Goal: Book appointment/travel/reservation

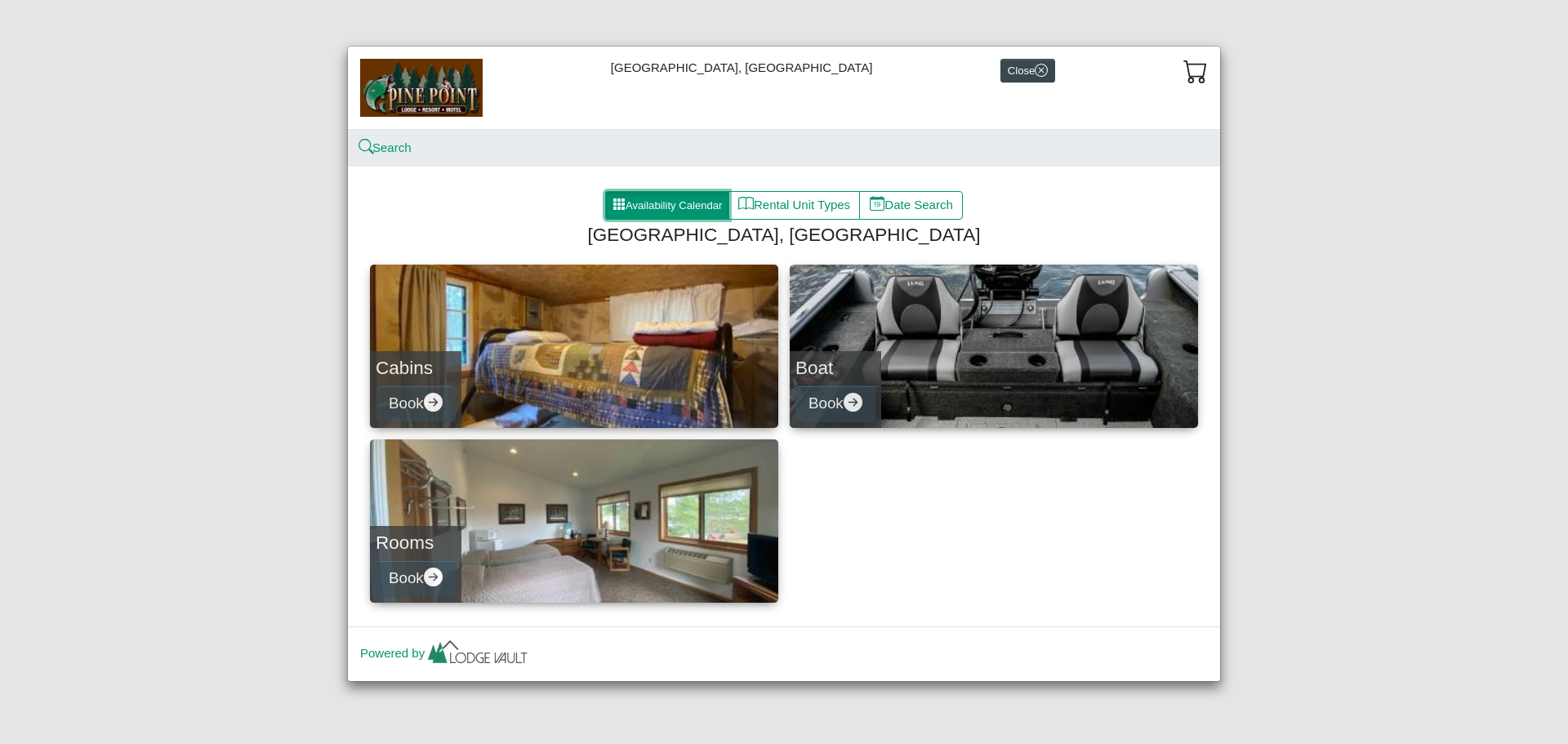
click at [659, 204] on button "Availability Calendar" at bounding box center [666, 206] width 124 height 29
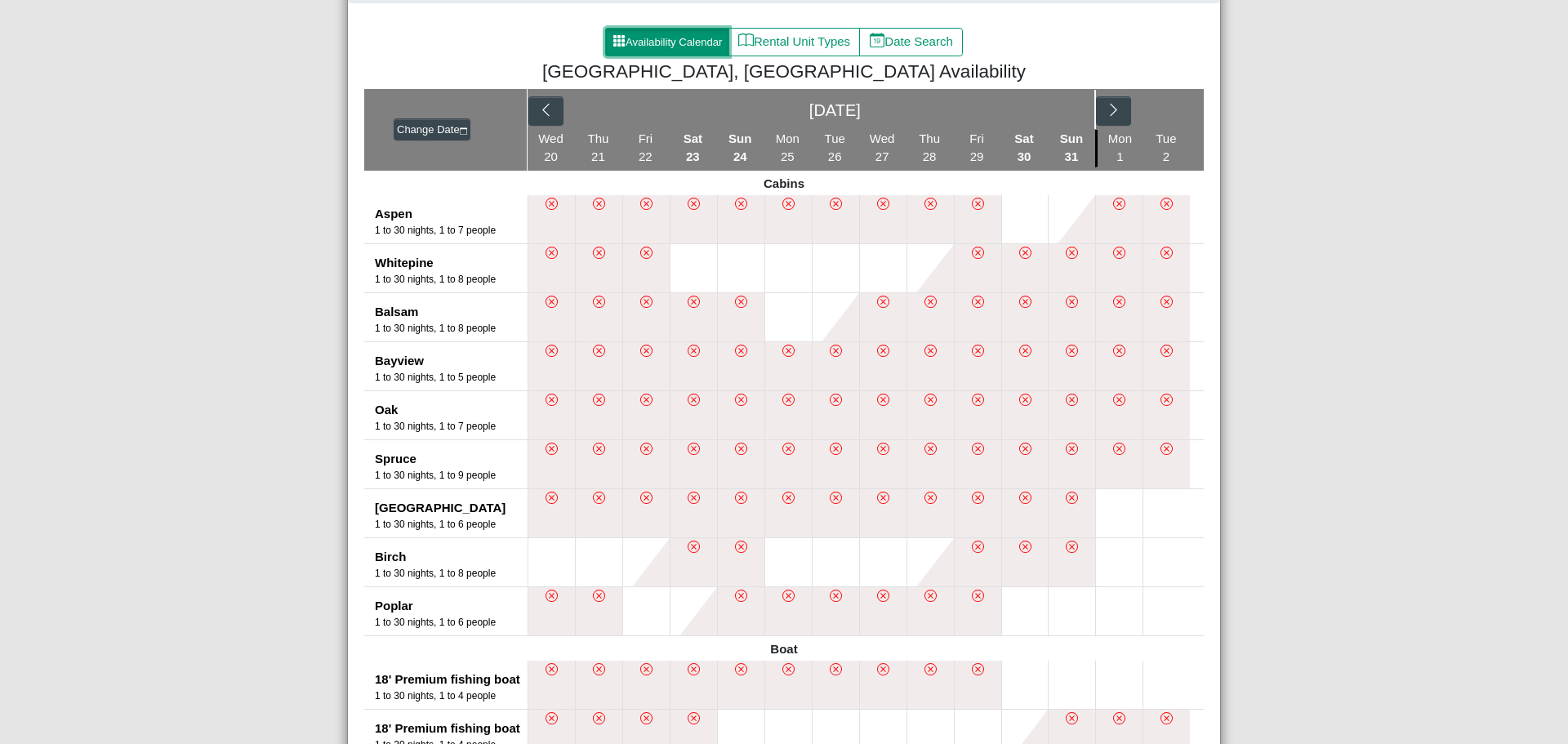
scroll to position [81, 0]
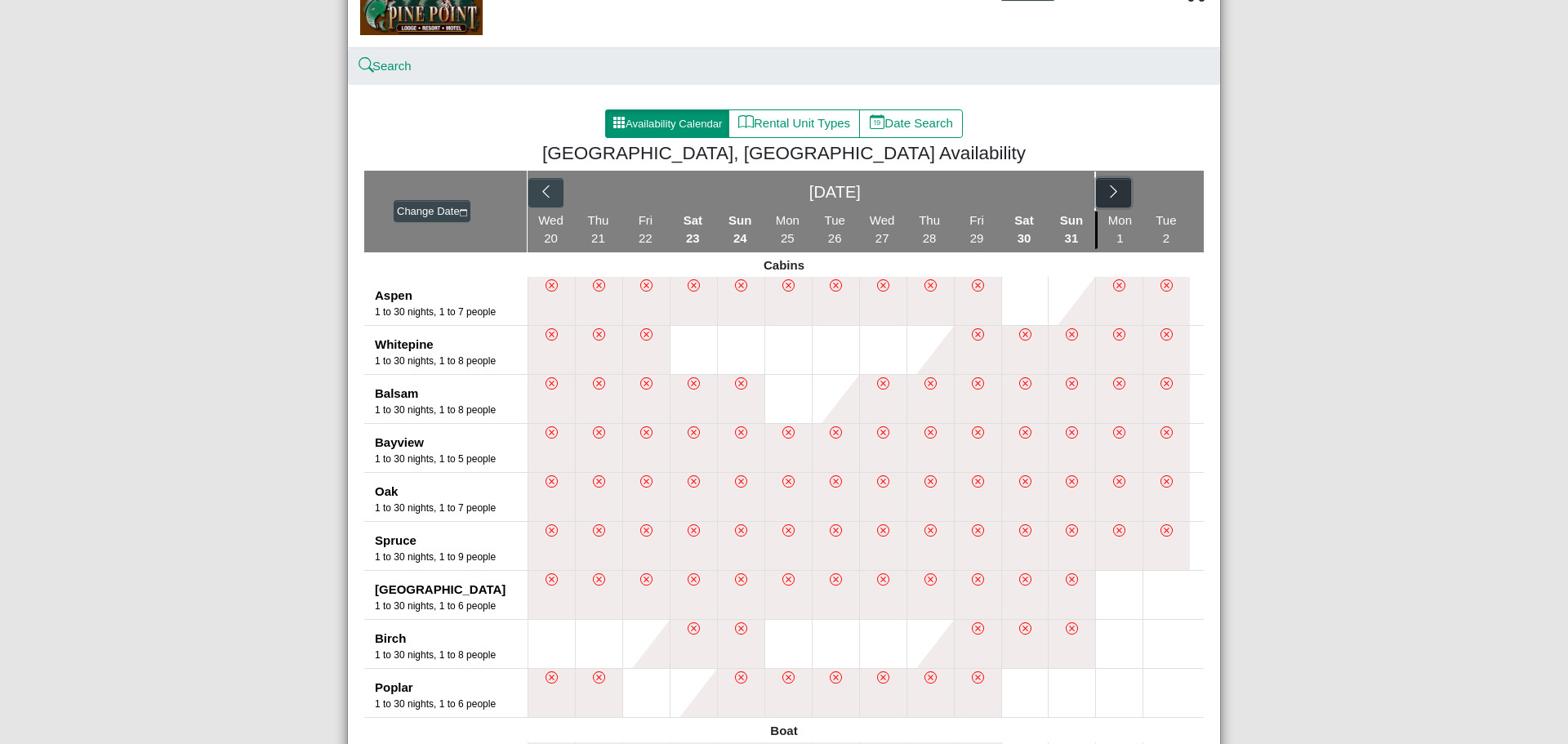
click at [1108, 193] on icon "chevron right" at bounding box center [1114, 191] width 16 height 16
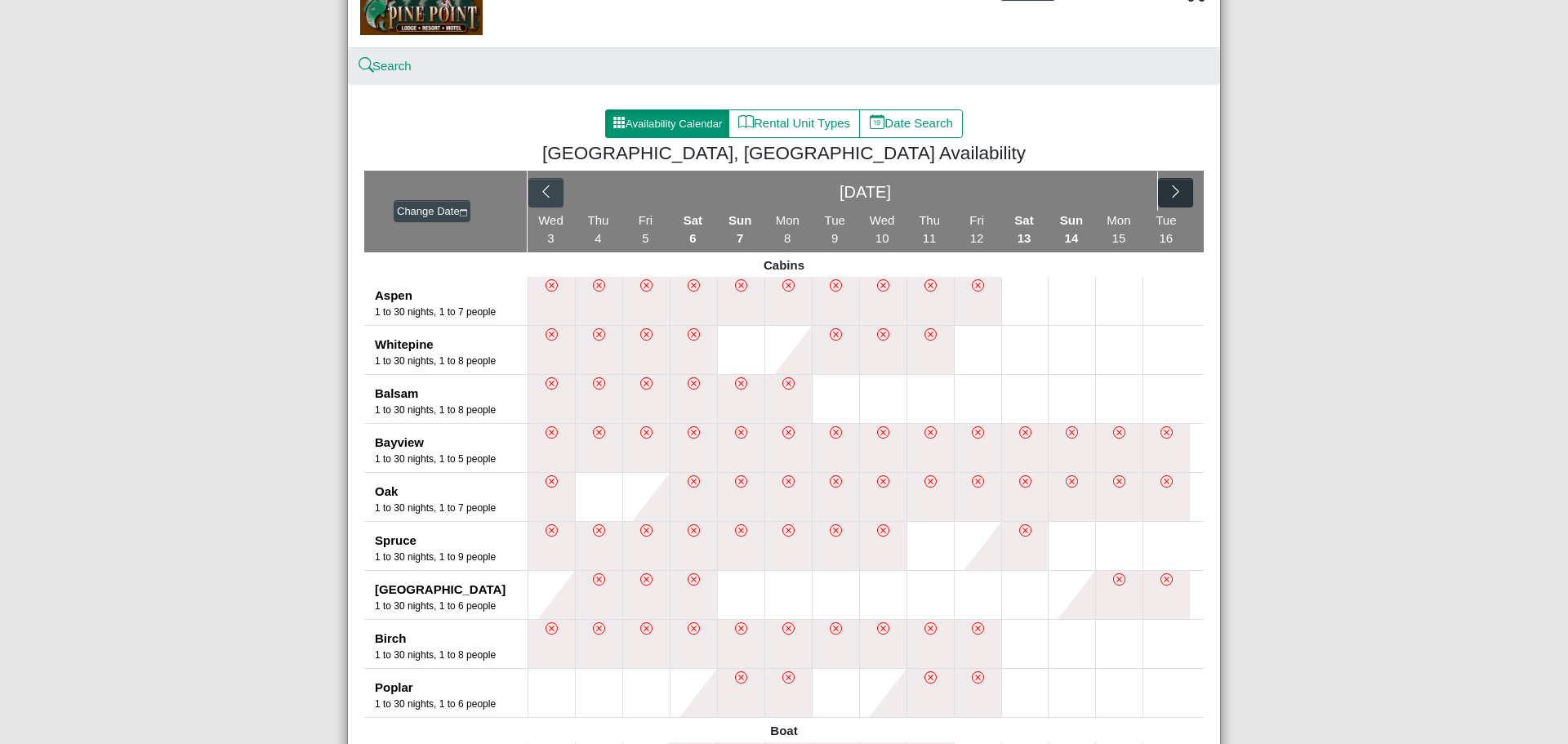
click at [1108, 193] on div "[DATE]" at bounding box center [865, 190] width 585 height 39
click at [1167, 192] on icon "chevron right" at bounding box center [1175, 191] width 16 height 16
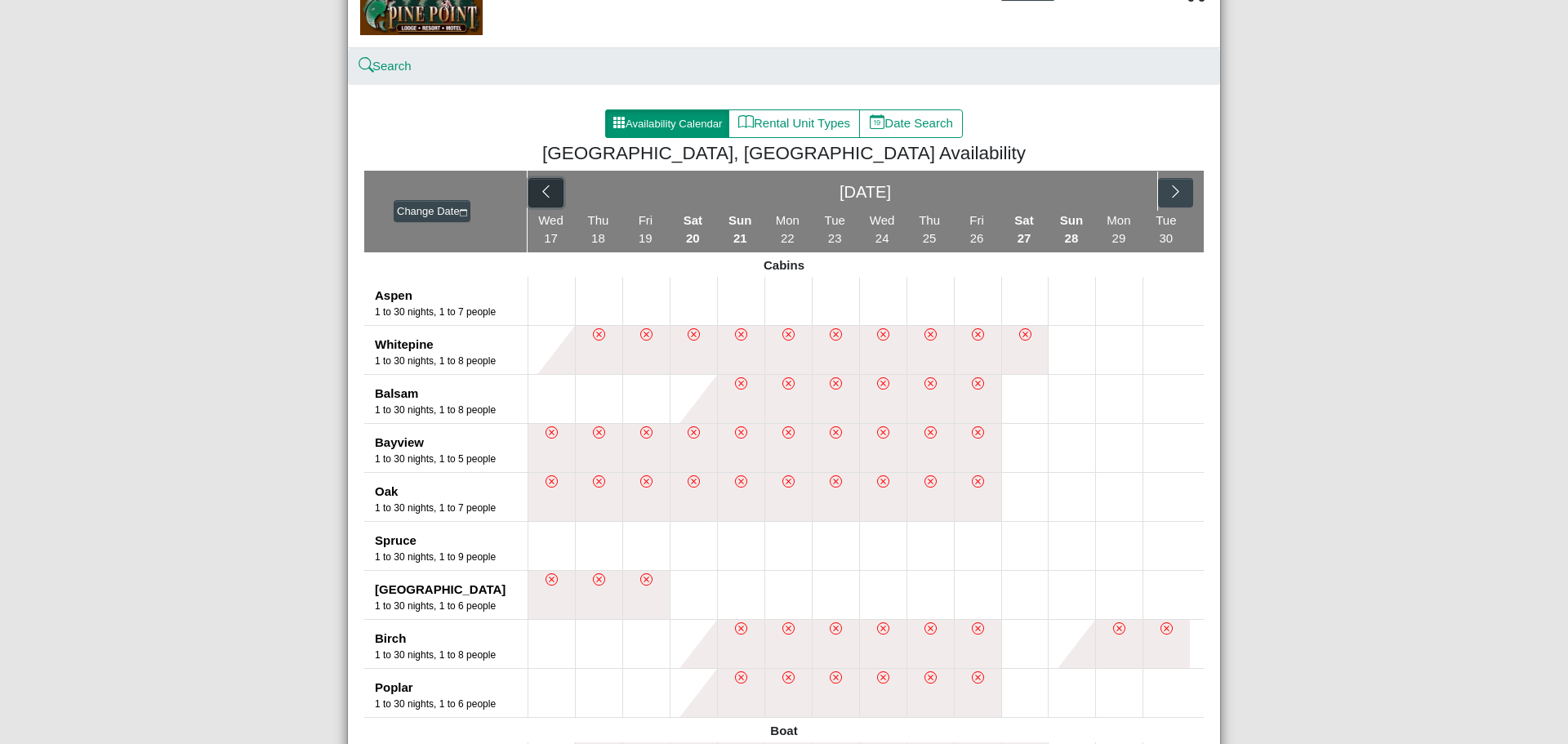
click at [543, 189] on icon "chevron left" at bounding box center [546, 191] width 16 height 16
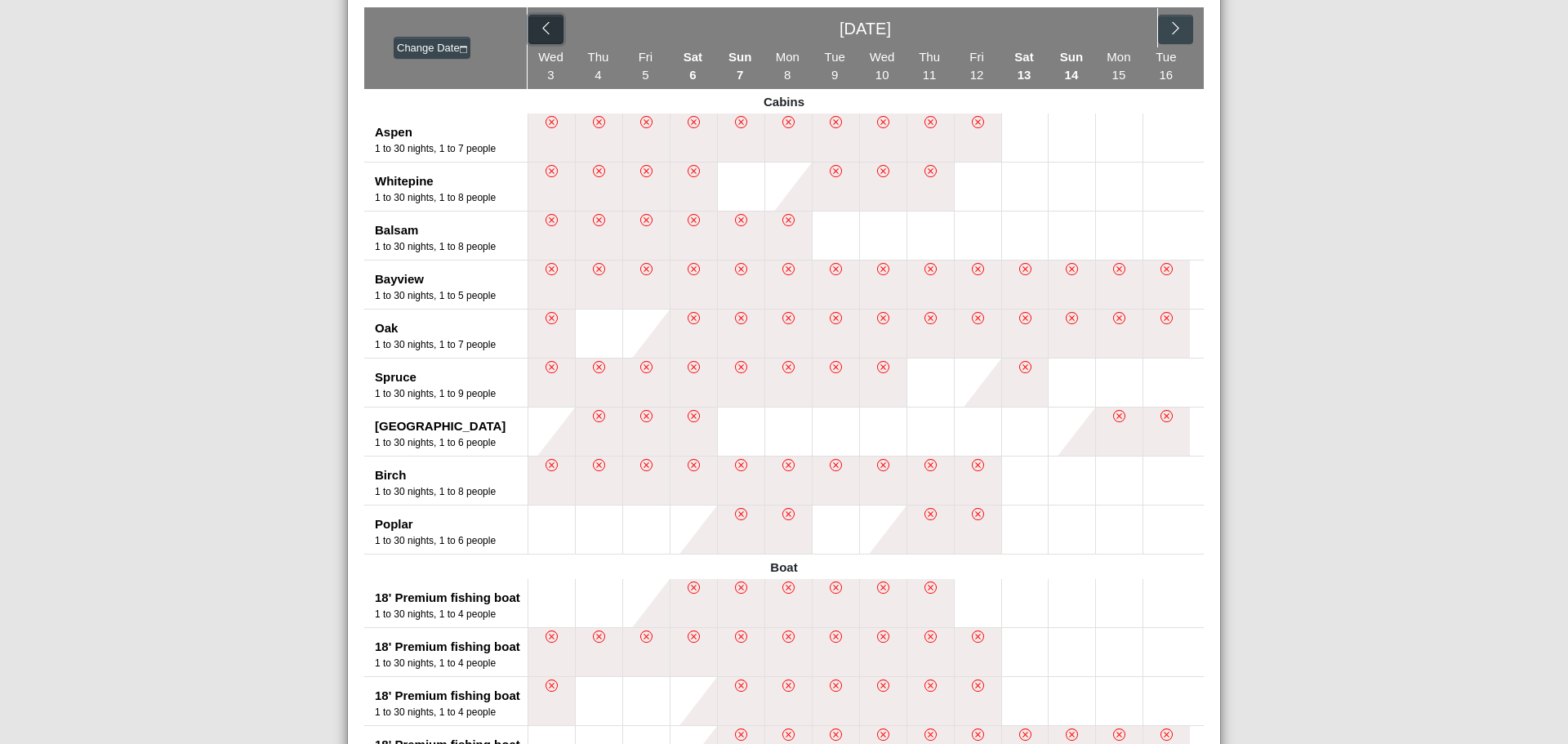
scroll to position [164, 0]
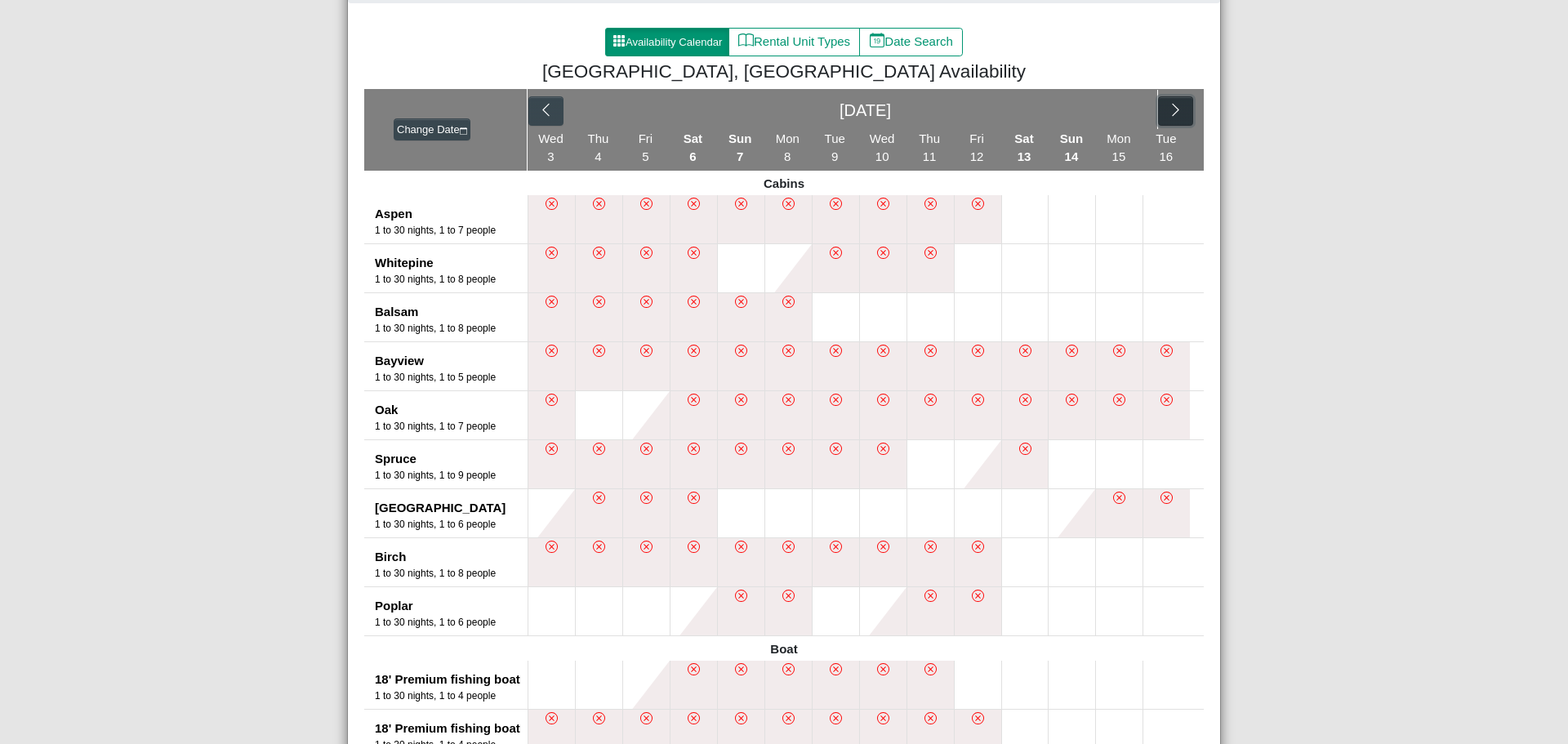
click at [1167, 110] on icon "chevron right" at bounding box center [1175, 110] width 16 height 16
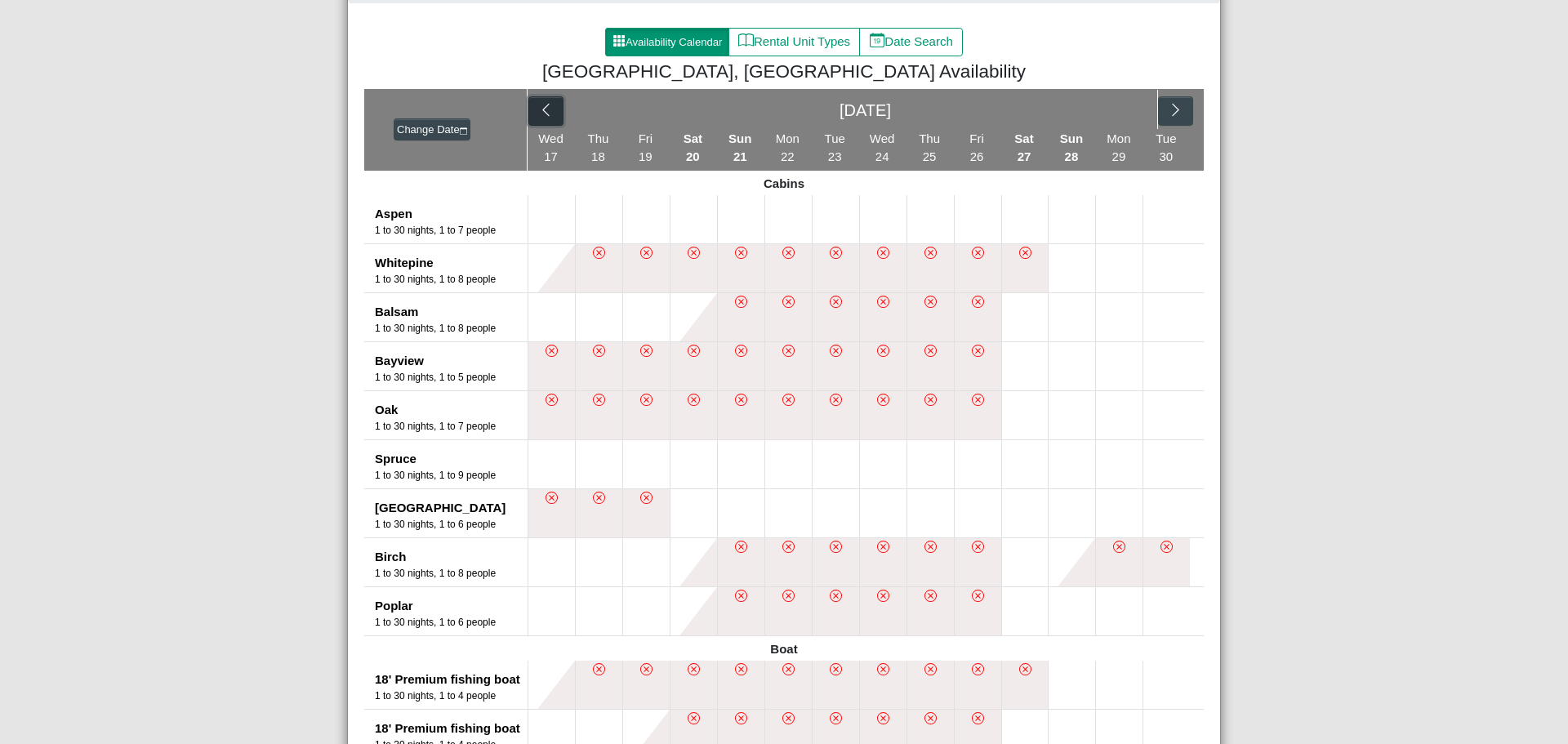
click at [545, 112] on icon "chevron left" at bounding box center [546, 110] width 16 height 16
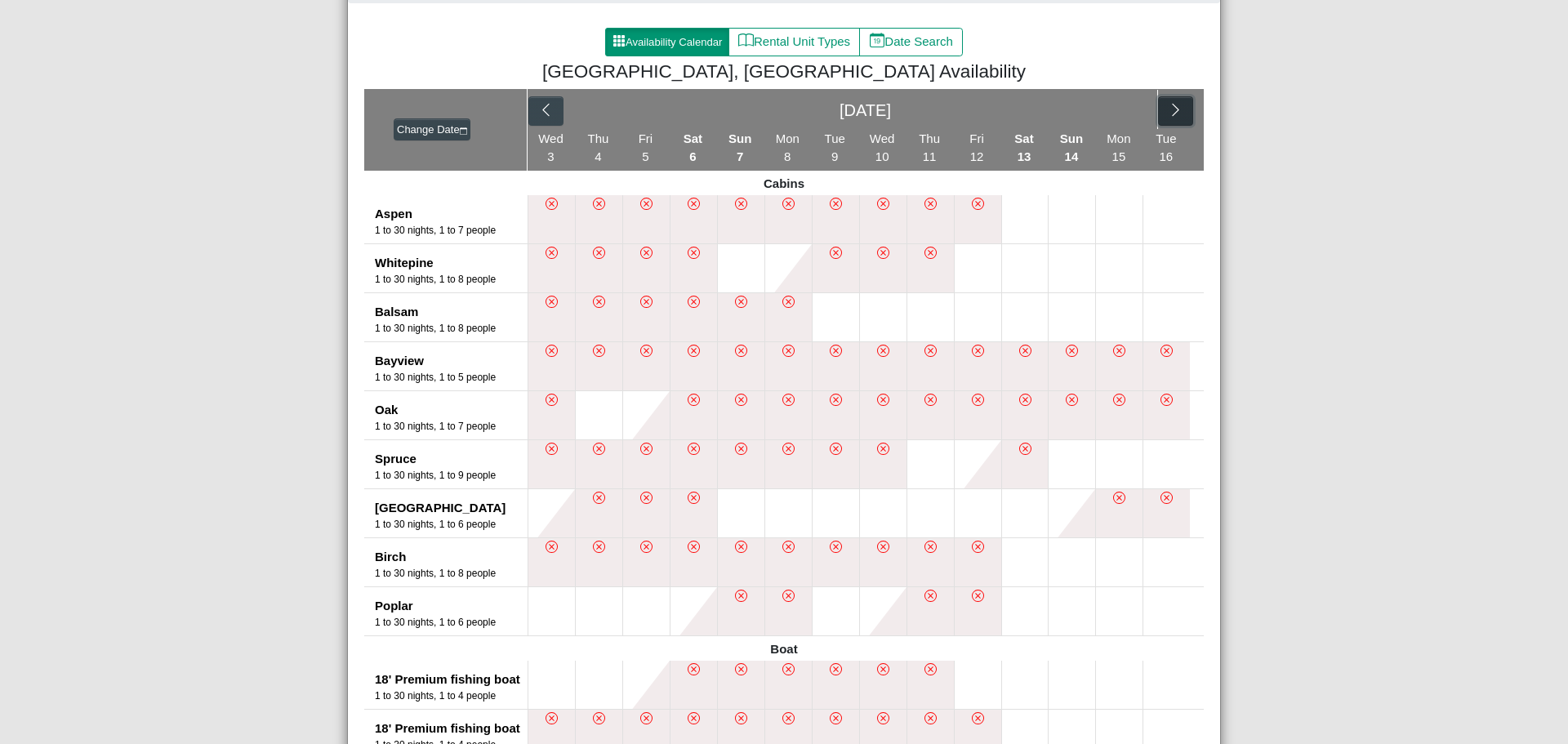
click at [1175, 113] on icon "chevron right" at bounding box center [1175, 110] width 16 height 16
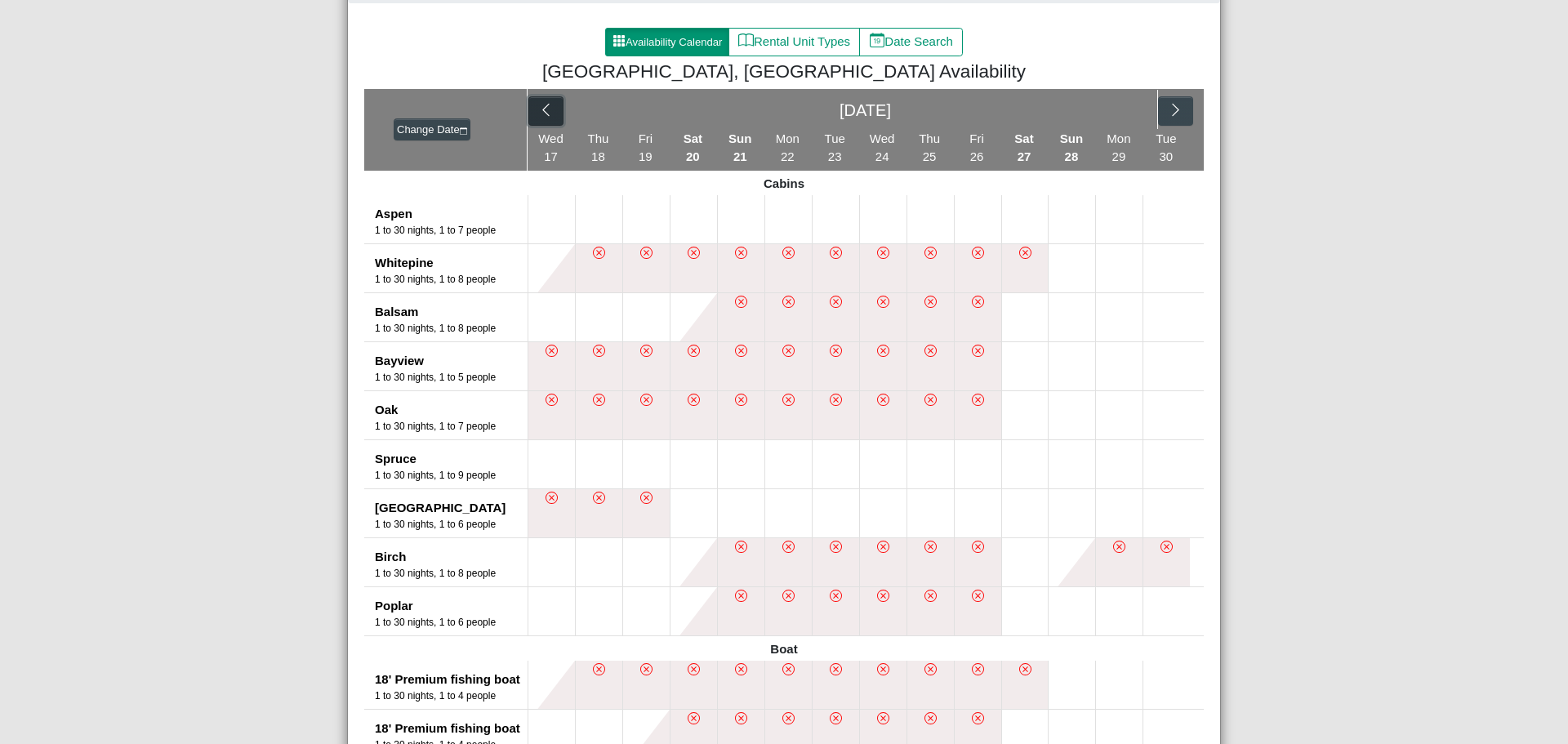
click at [543, 108] on icon "chevron left" at bounding box center [546, 110] width 16 height 16
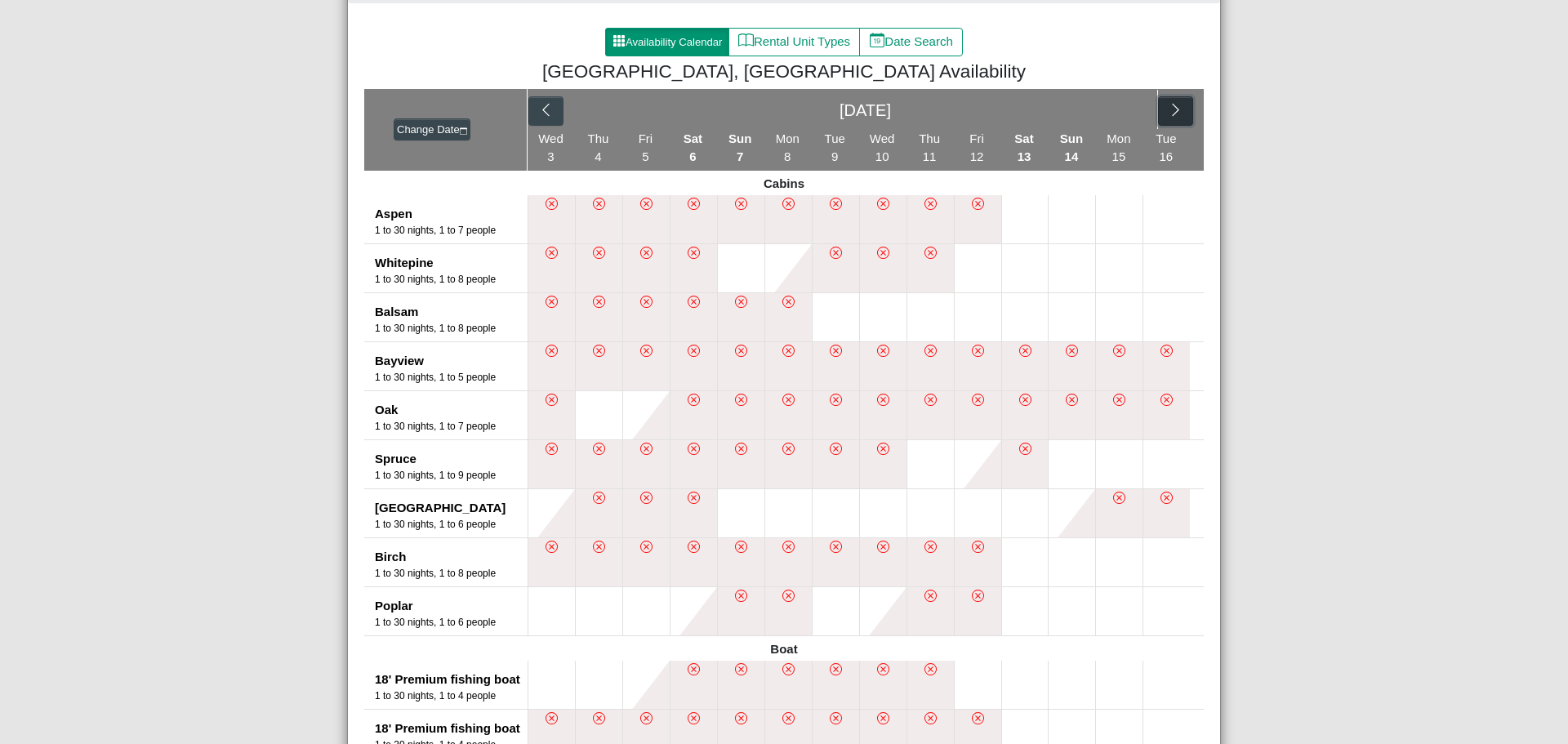
click at [1182, 104] on button "button" at bounding box center [1175, 111] width 35 height 29
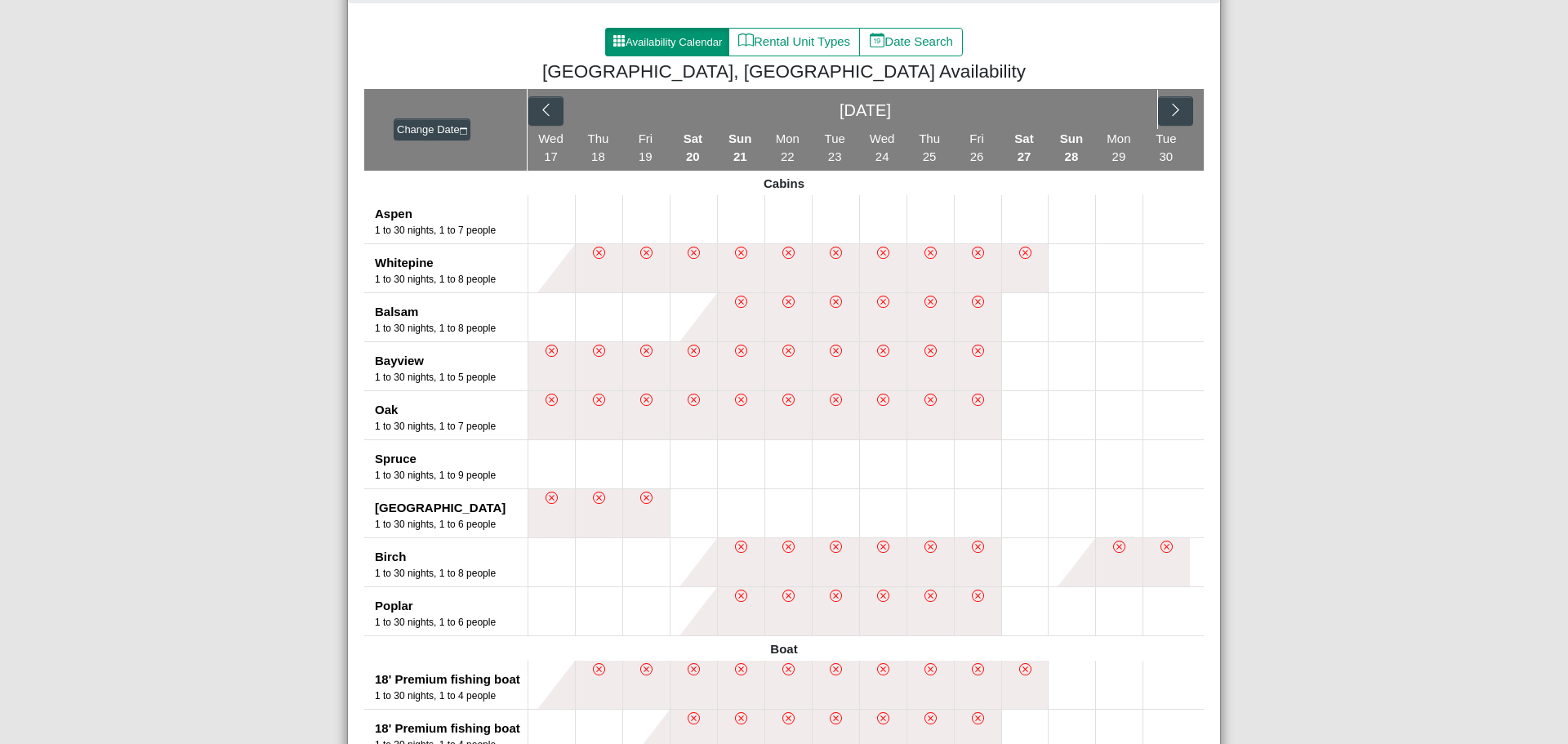
scroll to position [81, 0]
